Goal: Task Accomplishment & Management: Use online tool/utility

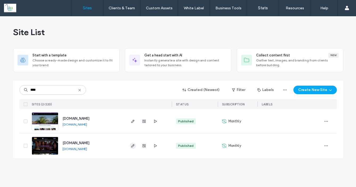
type input "****"
click at [131, 145] on icon "button" at bounding box center [133, 146] width 4 height 4
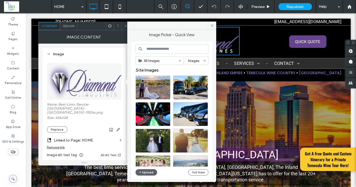
scroll to position [107, 0]
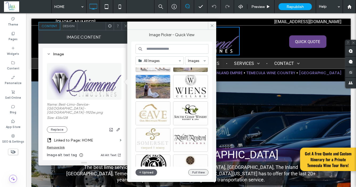
click at [196, 171] on button "Full View" at bounding box center [198, 172] width 20 height 6
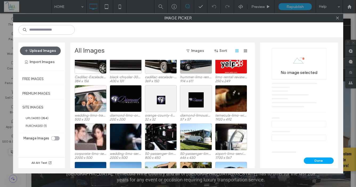
scroll to position [1627, 0]
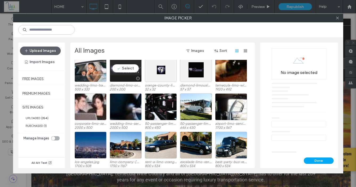
click at [137, 80] on div at bounding box center [138, 78] width 7 height 4
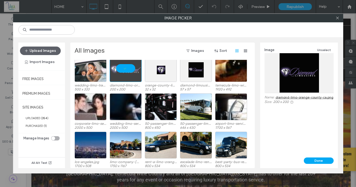
click at [291, 97] on link "diamond-limo-orange-county-ca.png" at bounding box center [305, 97] width 58 height 4
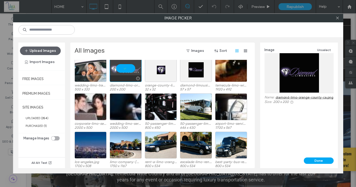
click at [124, 65] on div at bounding box center [126, 68] width 32 height 27
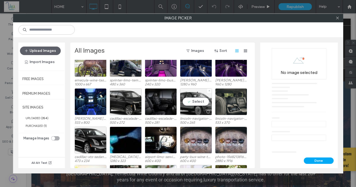
scroll to position [1314, 0]
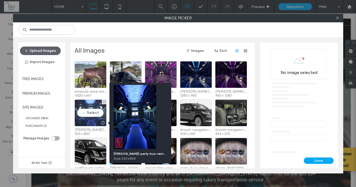
click at [103, 123] on div at bounding box center [103, 123] width 7 height 4
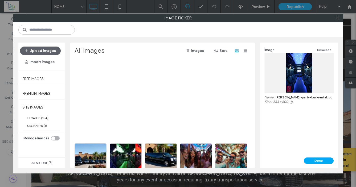
scroll to position [259, 0]
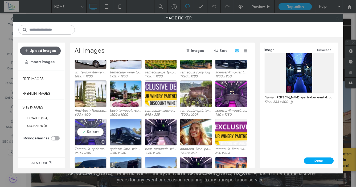
click at [88, 129] on div "Select" at bounding box center [91, 132] width 32 height 27
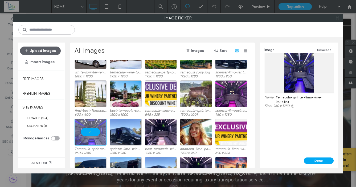
click at [296, 98] on link "Temecula-sprinter-limo-wine-tours.jpg" at bounding box center [305, 99] width 58 height 8
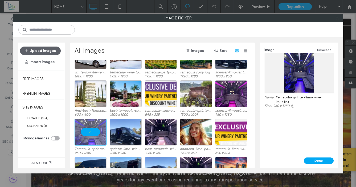
click at [336, 17] on icon at bounding box center [338, 18] width 4 height 4
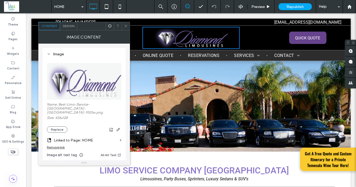
scroll to position [493, 0]
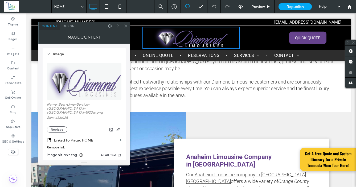
click at [122, 26] on div at bounding box center [126, 26] width 8 height 8
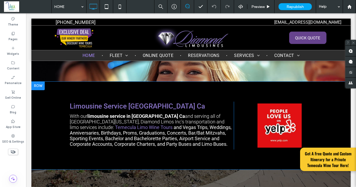
scroll to position [1727, 0]
